Goal: Information Seeking & Learning: Learn about a topic

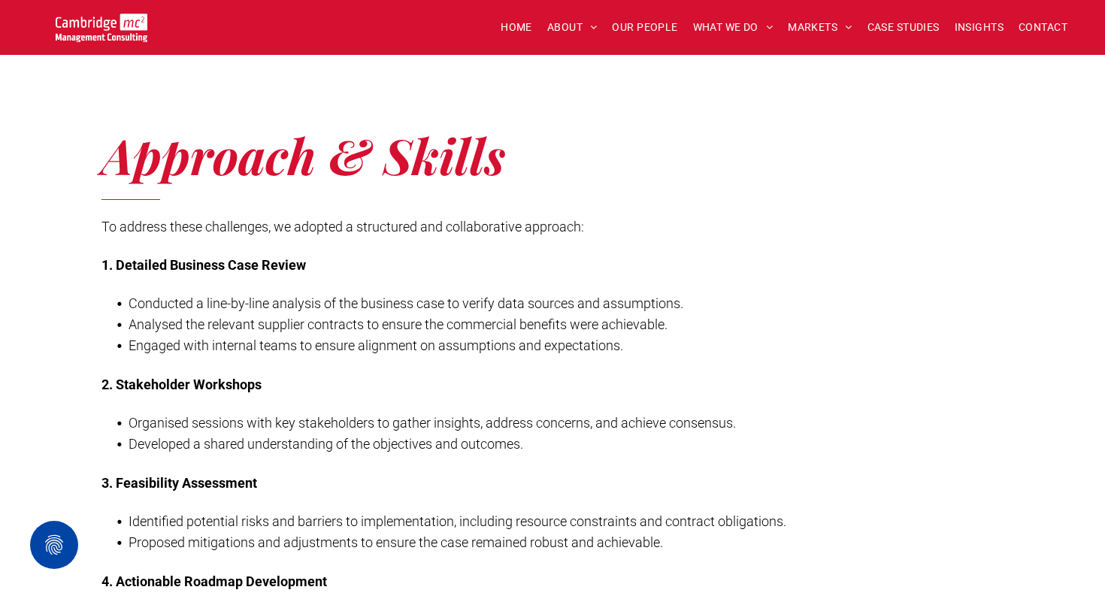
scroll to position [1085, 0]
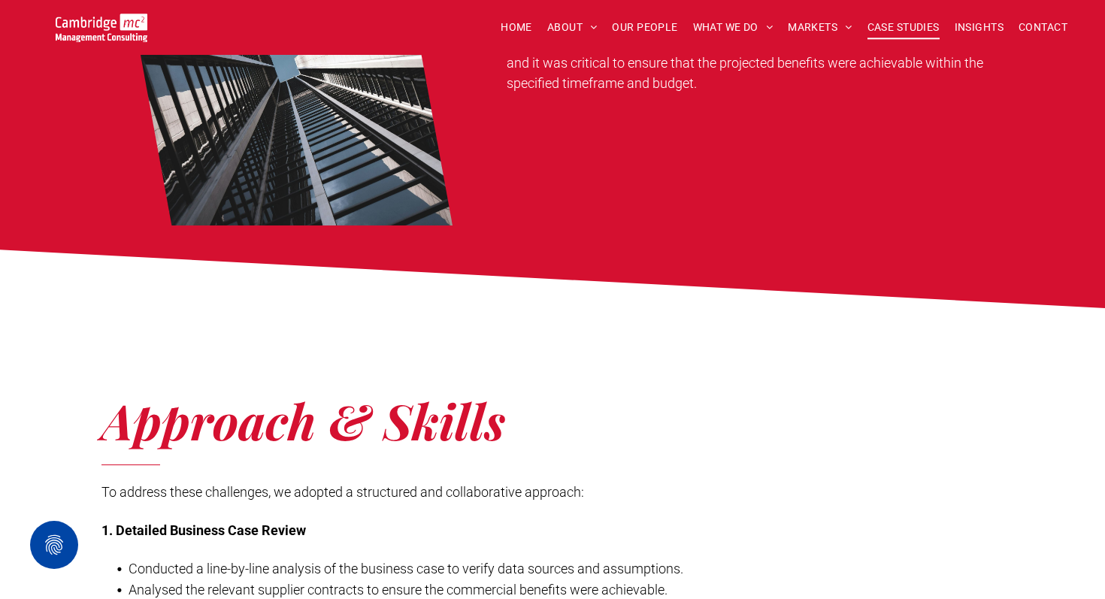
click at [915, 22] on span "CASE STUDIES" at bounding box center [904, 27] width 72 height 23
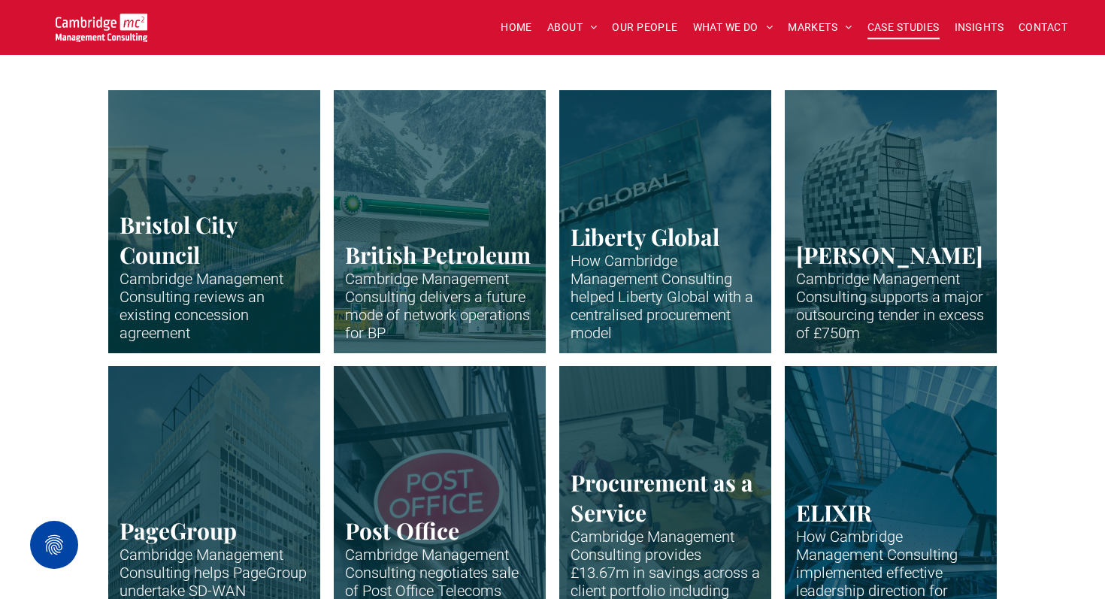
scroll to position [423, 0]
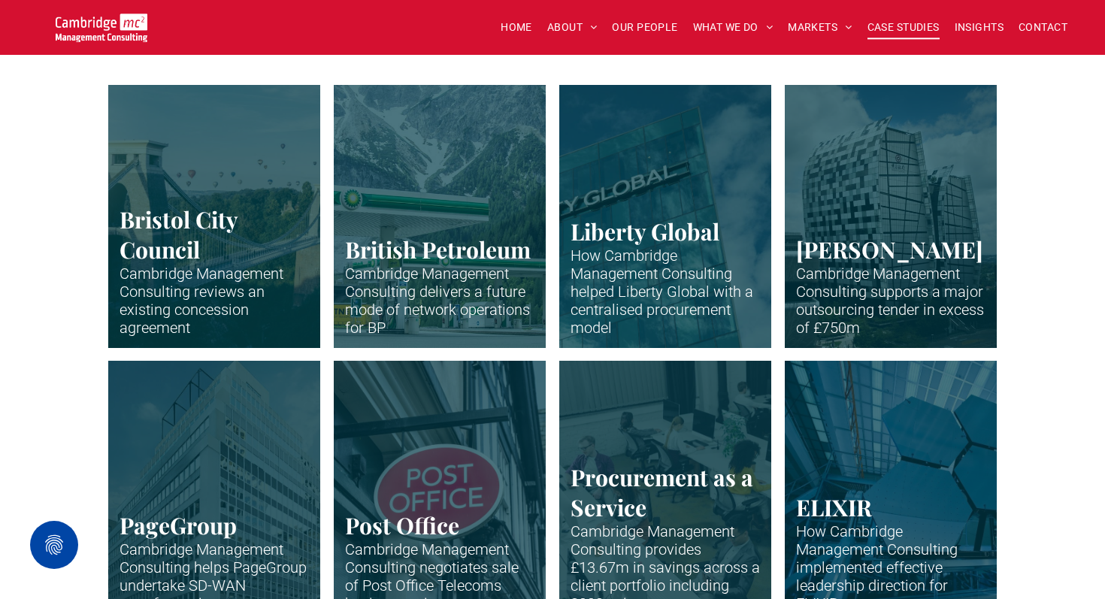
click at [652, 249] on link "Close-up of skyscraper with Liberty Global name" at bounding box center [665, 216] width 225 height 279
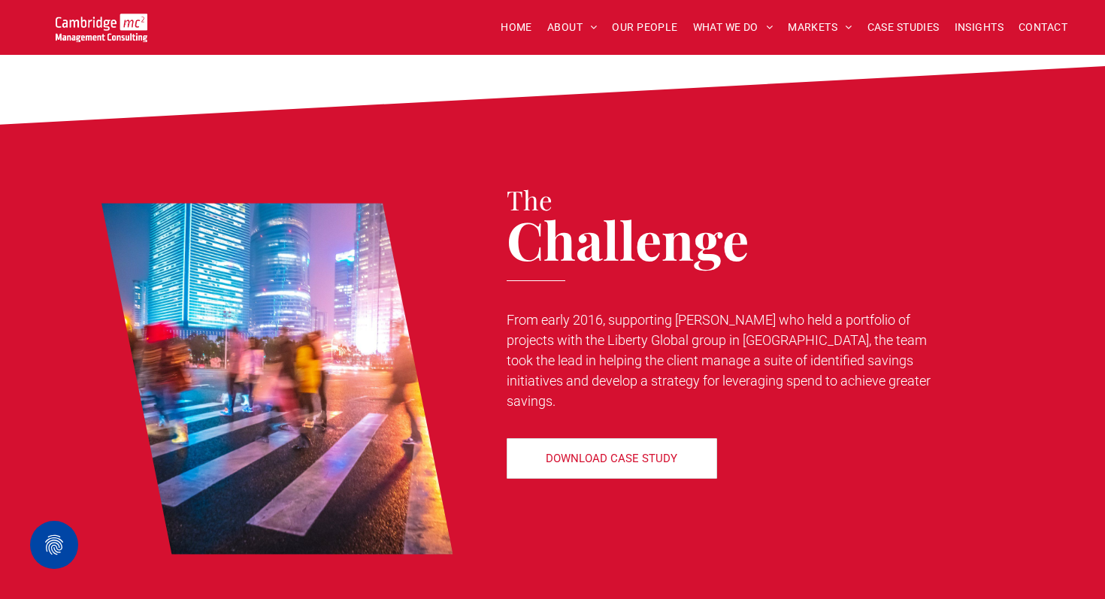
scroll to position [577, 0]
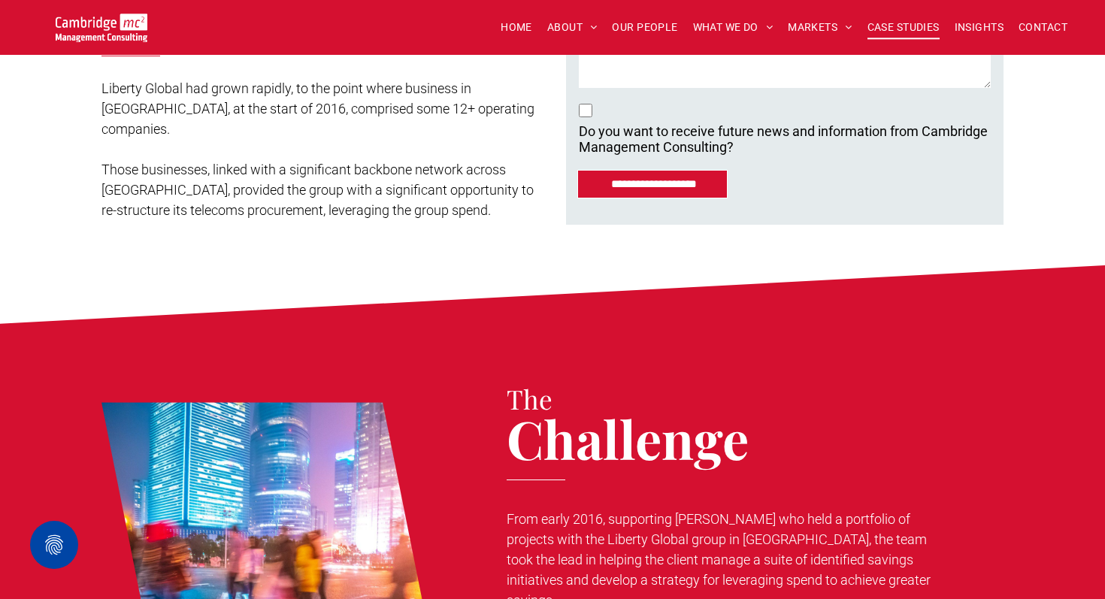
click at [890, 23] on span "CASE STUDIES" at bounding box center [904, 27] width 72 height 23
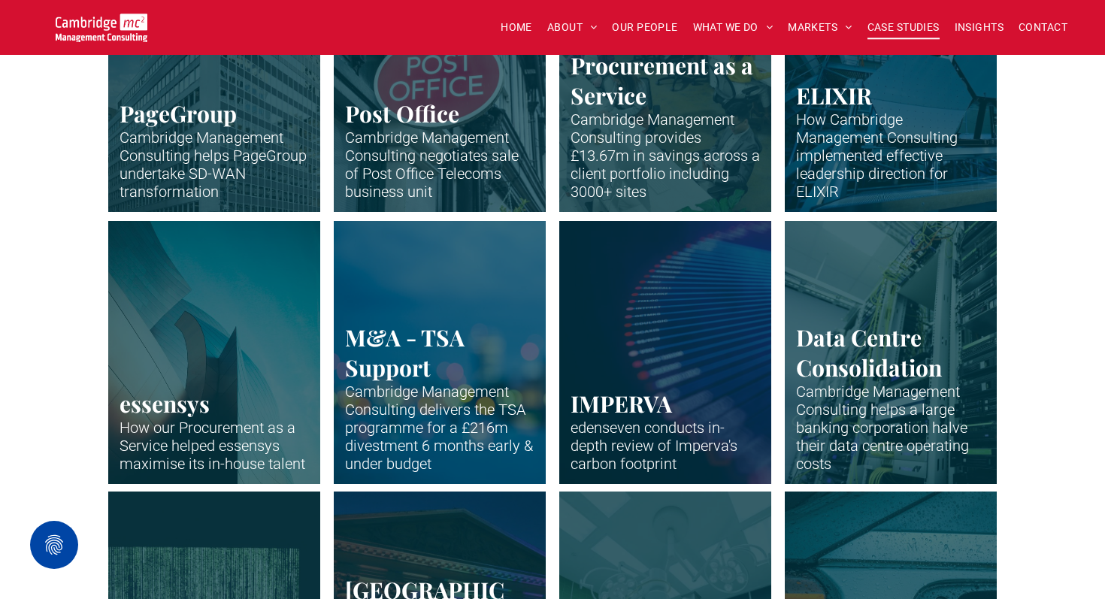
scroll to position [837, 0]
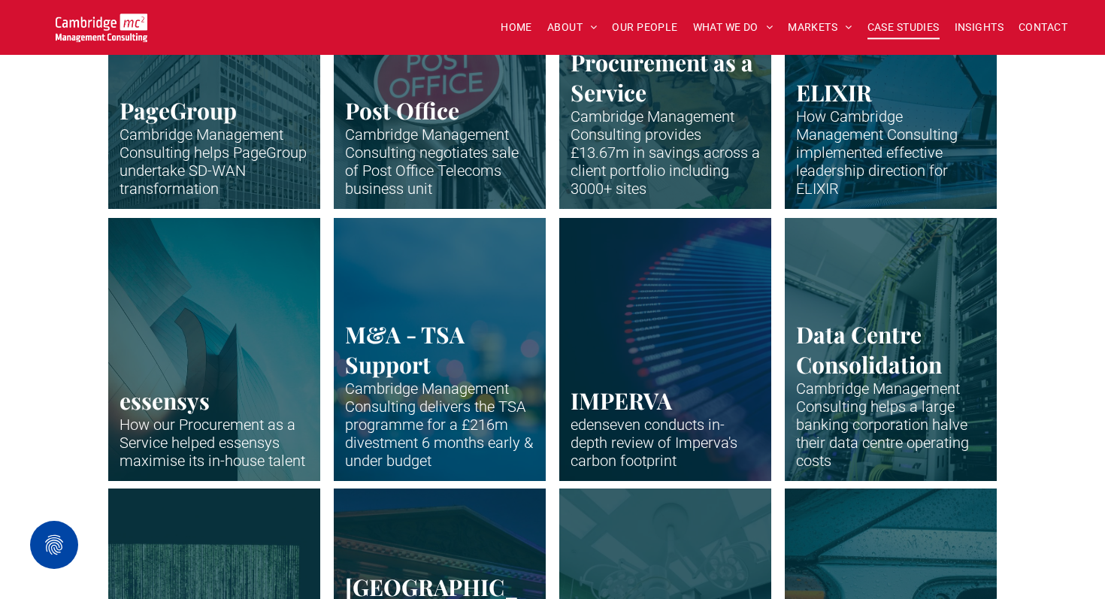
click at [898, 121] on link "Office building of PageGroup in Madison Avenue, New York" at bounding box center [891, 77] width 225 height 279
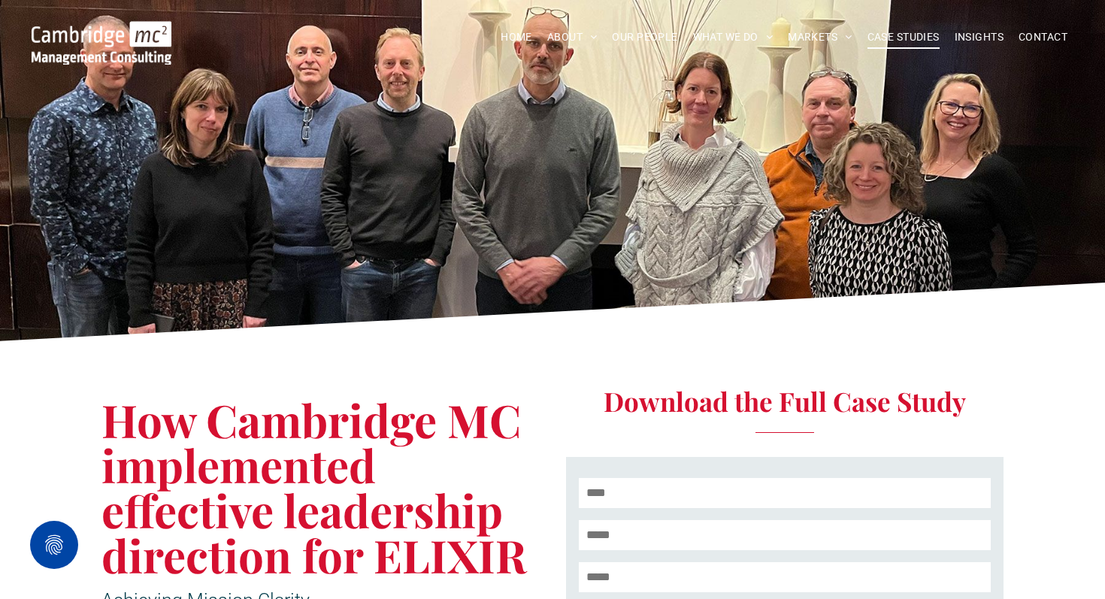
click at [877, 32] on span "CASE STUDIES" at bounding box center [904, 37] width 72 height 23
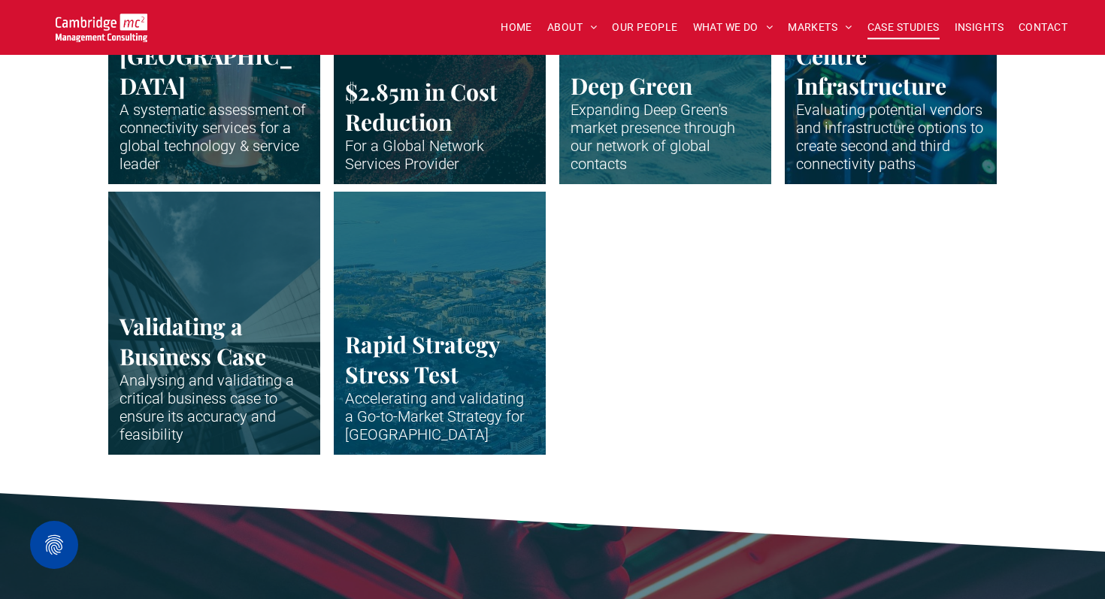
scroll to position [3300, 0]
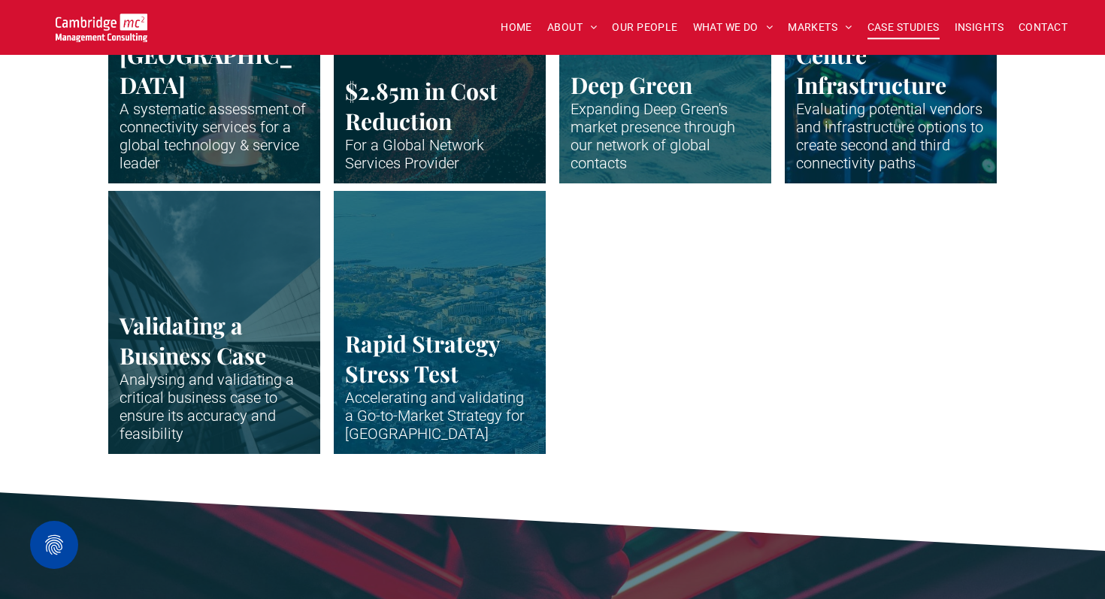
click at [464, 367] on link "A long wide show over a African city" at bounding box center [440, 322] width 225 height 279
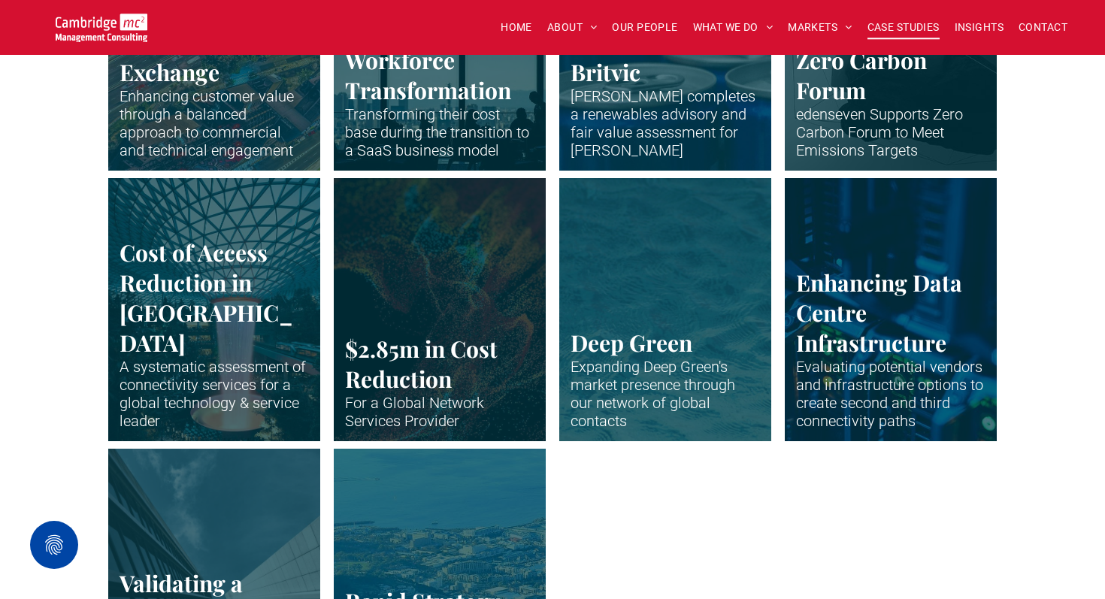
scroll to position [3036, 0]
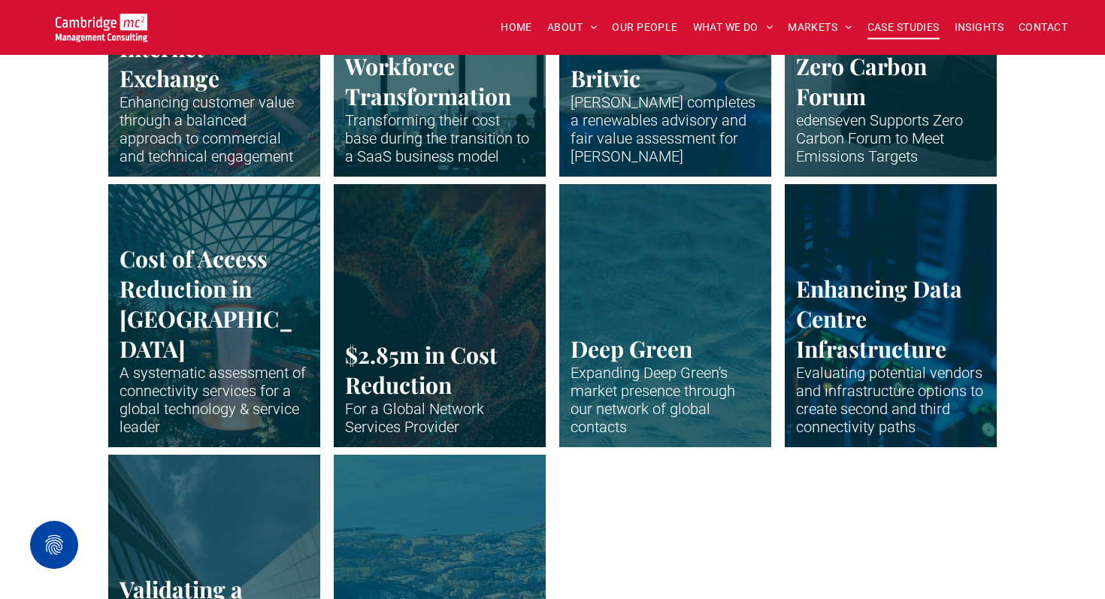
click at [505, 308] on link "Abstract waveform in neon colours" at bounding box center [440, 315] width 225 height 279
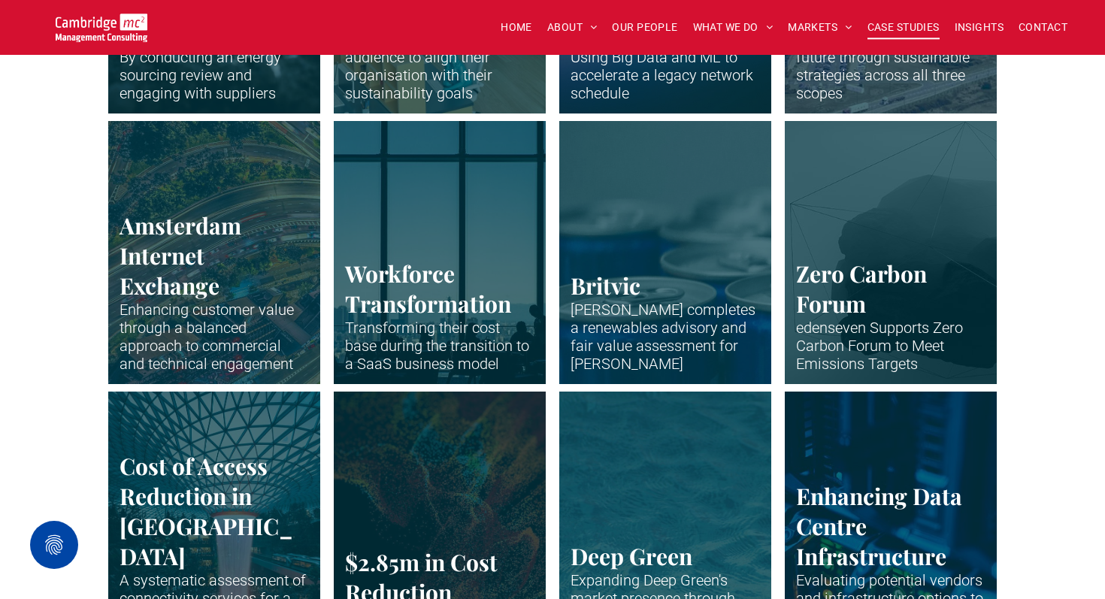
scroll to position [2827, 0]
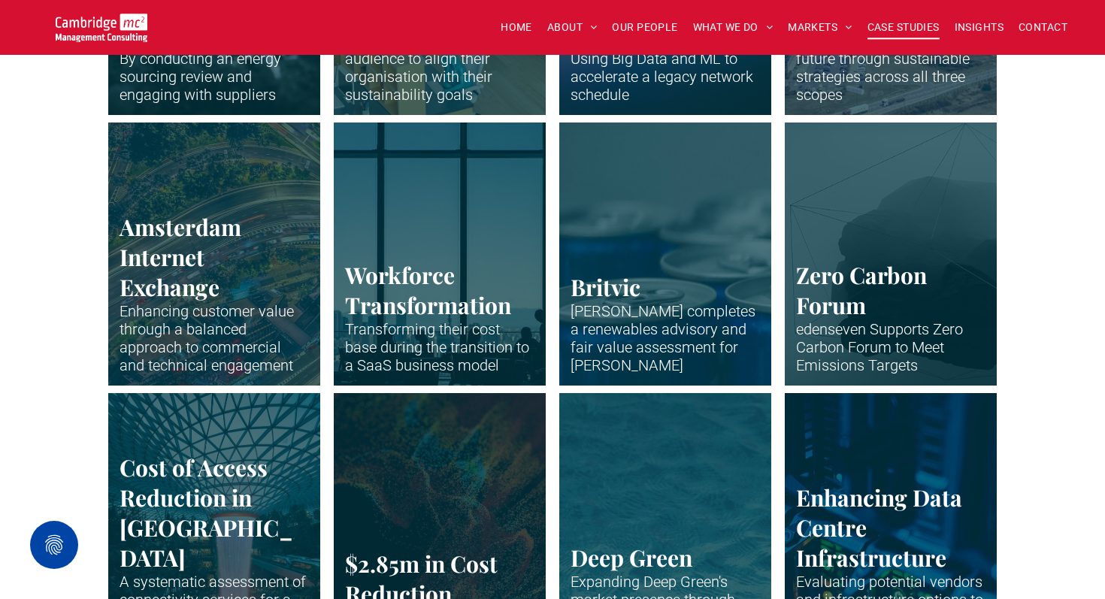
click at [421, 239] on link "Plastic miniatures sitting at desks and working" at bounding box center [440, 253] width 225 height 279
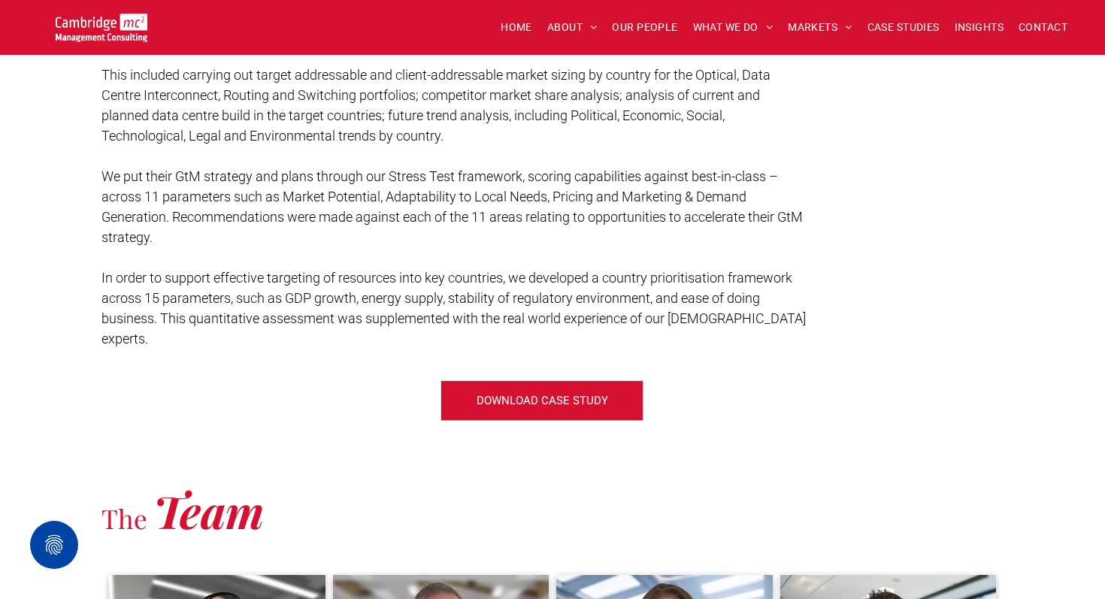
scroll to position [1678, 0]
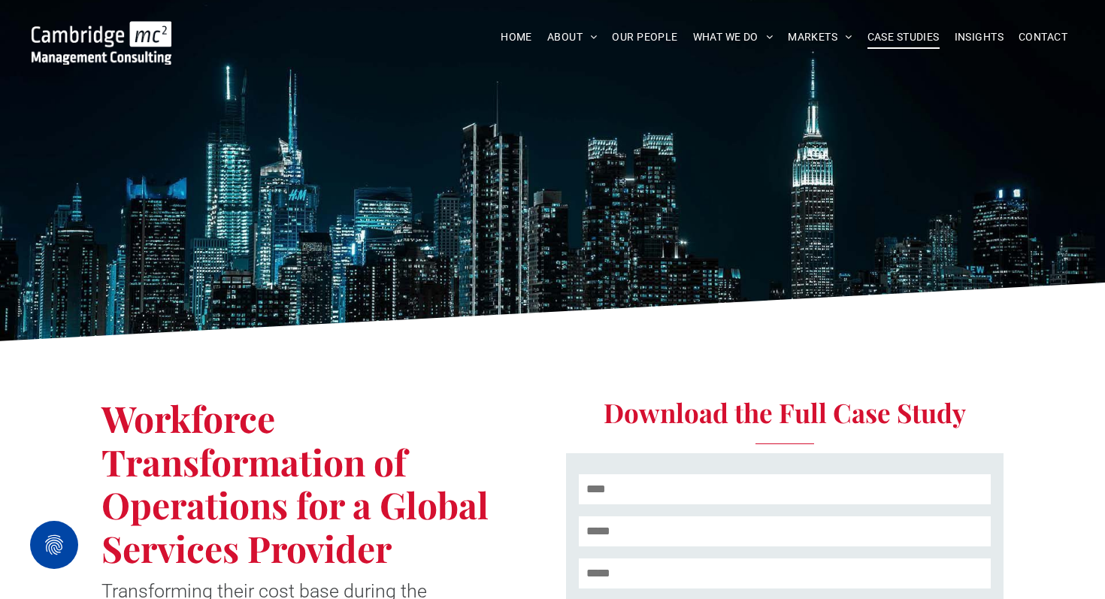
click at [912, 32] on span "CASE STUDIES" at bounding box center [904, 37] width 72 height 23
